Goal: Book appointment/travel/reservation

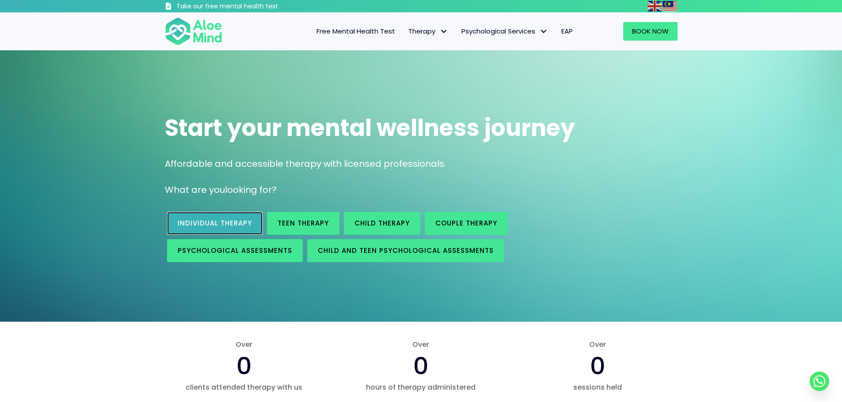
click at [209, 223] on span "Individual therapy" at bounding box center [215, 223] width 74 height 9
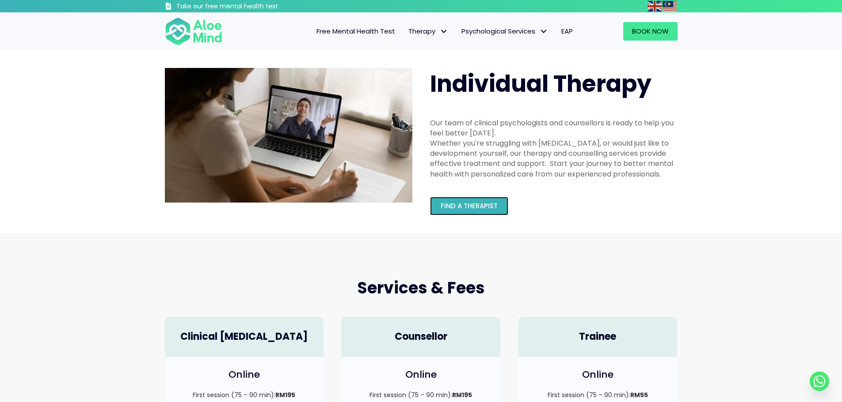
click at [481, 204] on span "Find a therapist" at bounding box center [468, 205] width 57 height 9
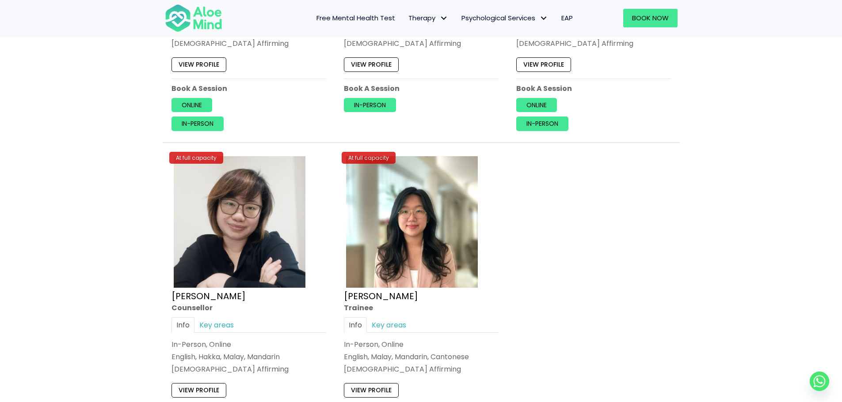
scroll to position [4065, 0]
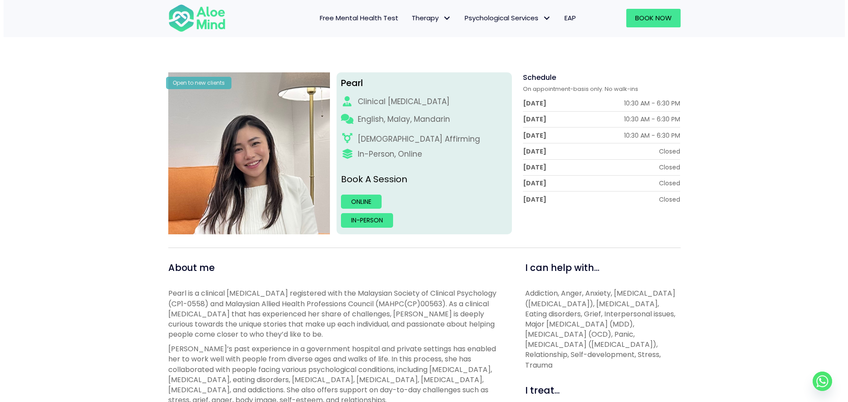
scroll to position [88, 0]
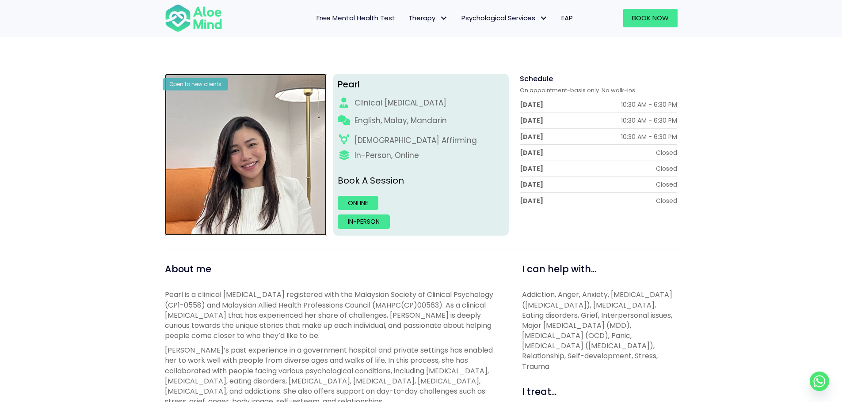
click at [251, 146] on img at bounding box center [246, 155] width 162 height 162
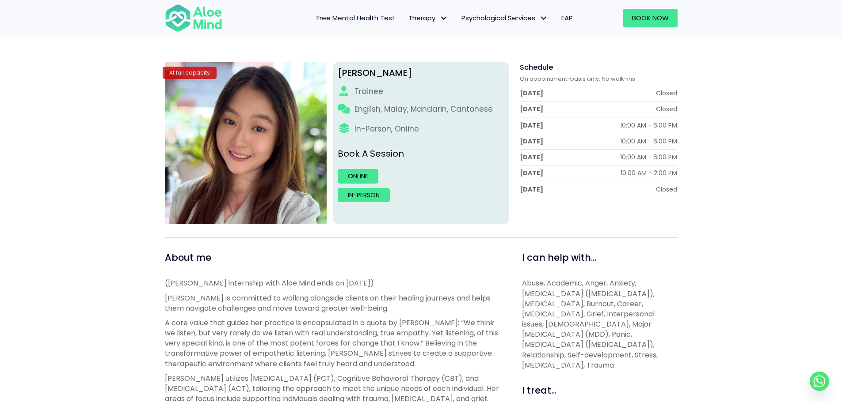
scroll to position [44, 0]
